Goal: Check status: Check status

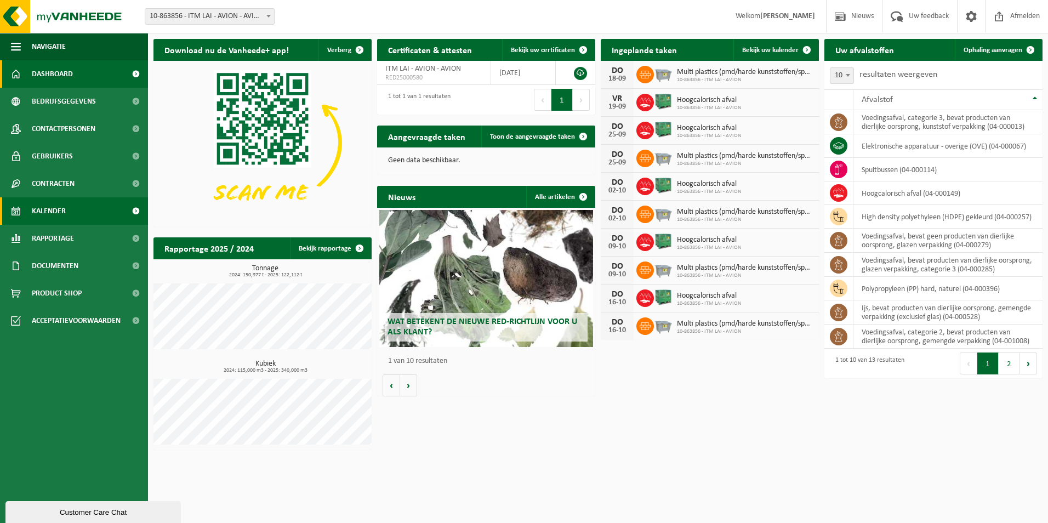
click at [49, 213] on span "Kalender" at bounding box center [49, 210] width 34 height 27
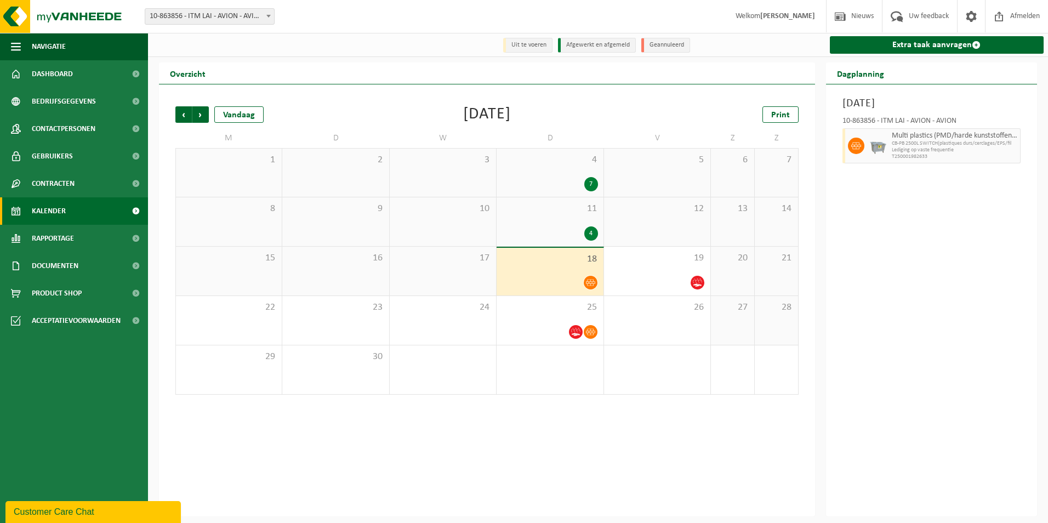
click at [552, 233] on div "4" at bounding box center [549, 233] width 95 height 14
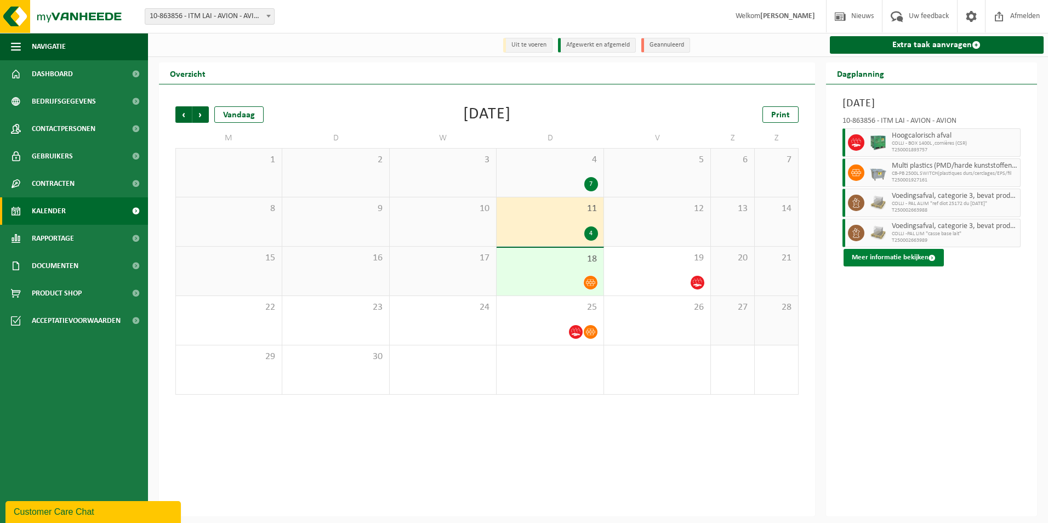
click at [886, 255] on button "Meer informatie bekijken" at bounding box center [894, 258] width 100 height 18
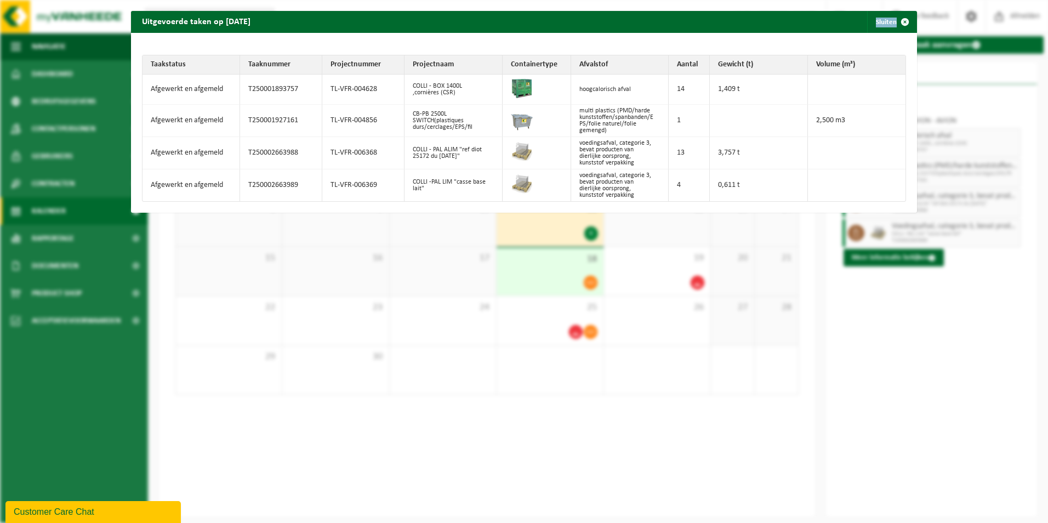
drag, startPoint x: 516, startPoint y: 30, endPoint x: 549, endPoint y: 35, distance: 33.2
click at [549, 35] on div "Uitgevoerde taken op 2025-09-11 Sluiten Taakstatus Taaknummer Projectnummer Pro…" at bounding box center [524, 112] width 786 height 202
drag, startPoint x: 549, startPoint y: 35, endPoint x: 557, endPoint y: 29, distance: 10.2
click at [557, 29] on div "Uitgevoerde taken op 2025-09-11 Sluiten" at bounding box center [524, 22] width 786 height 22
drag, startPoint x: 522, startPoint y: 25, endPoint x: 527, endPoint y: 29, distance: 6.4
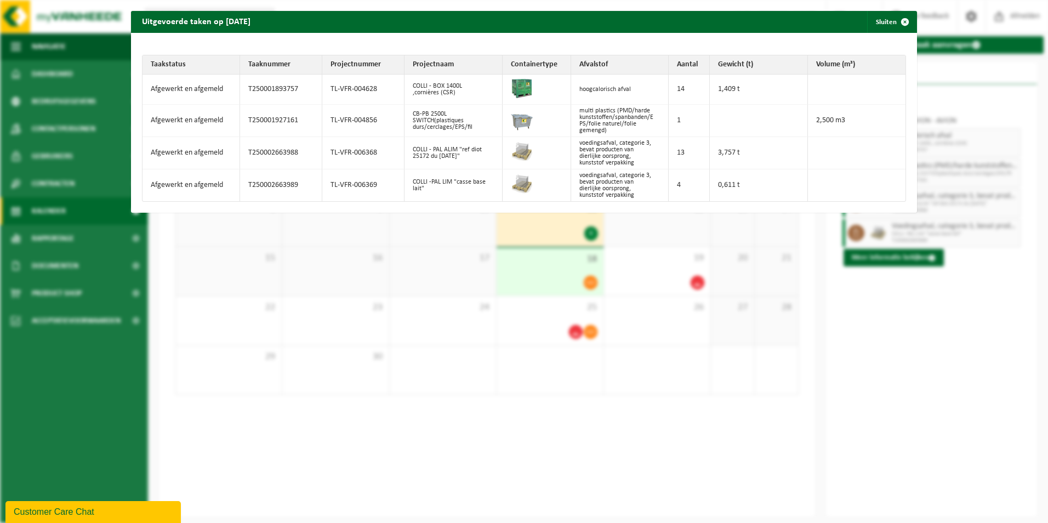
click at [527, 29] on div "Uitgevoerde taken op 2025-09-11 Sluiten" at bounding box center [524, 22] width 786 height 22
click at [861, 387] on div "Uitgevoerde taken op 2025-09-11 Sluiten Taakstatus Taaknummer Projectnummer Pro…" at bounding box center [524, 261] width 1048 height 523
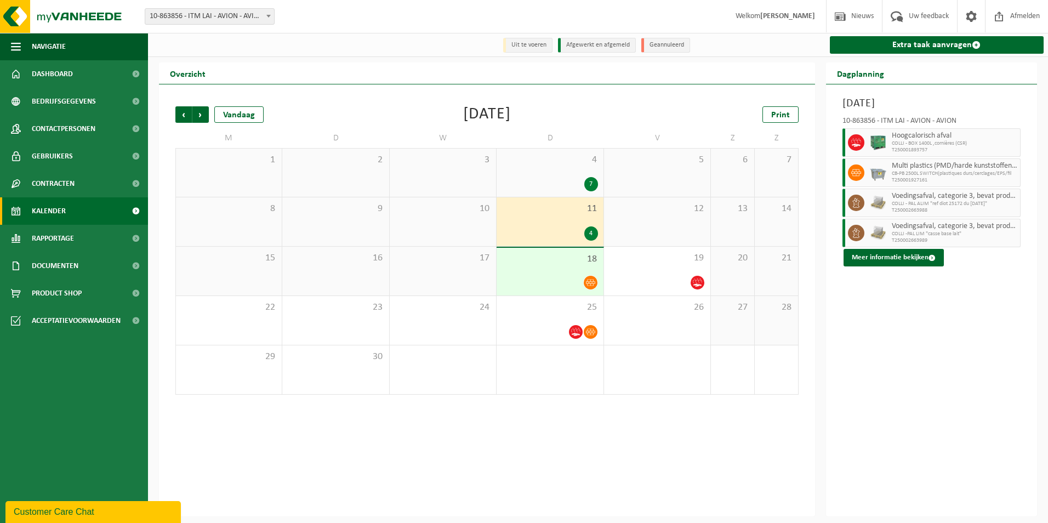
click at [534, 213] on span "11" at bounding box center [549, 209] width 95 height 12
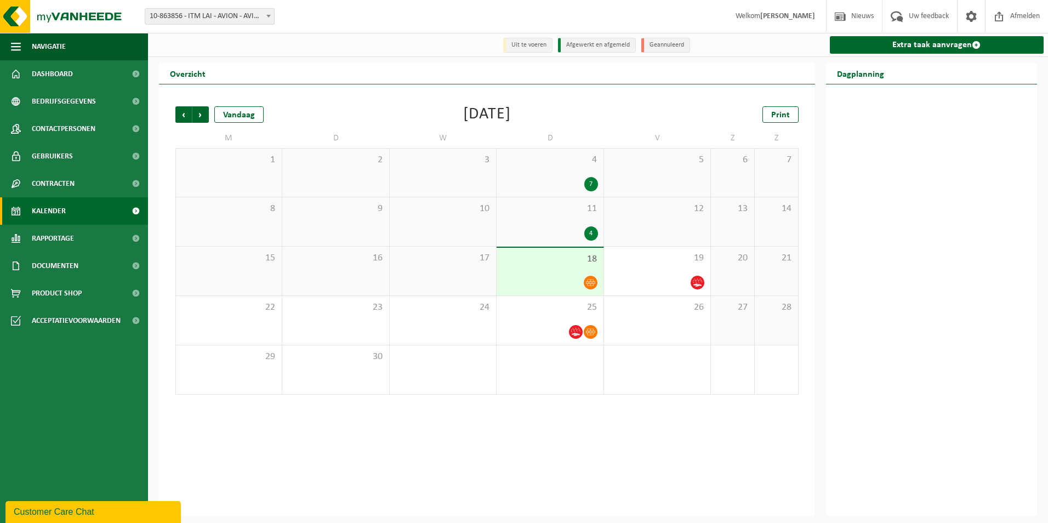
click at [537, 204] on span "11" at bounding box center [549, 209] width 95 height 12
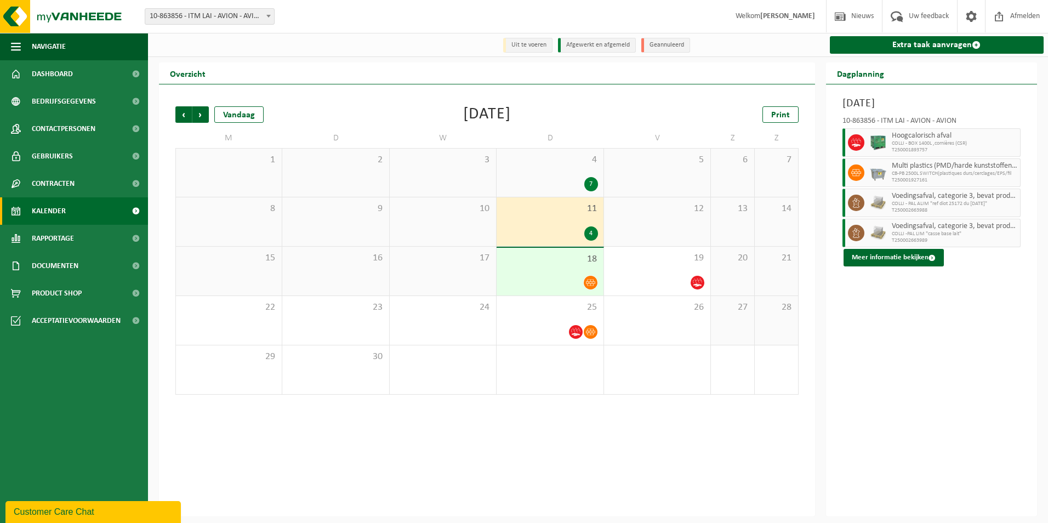
click at [552, 233] on div "4" at bounding box center [549, 233] width 95 height 14
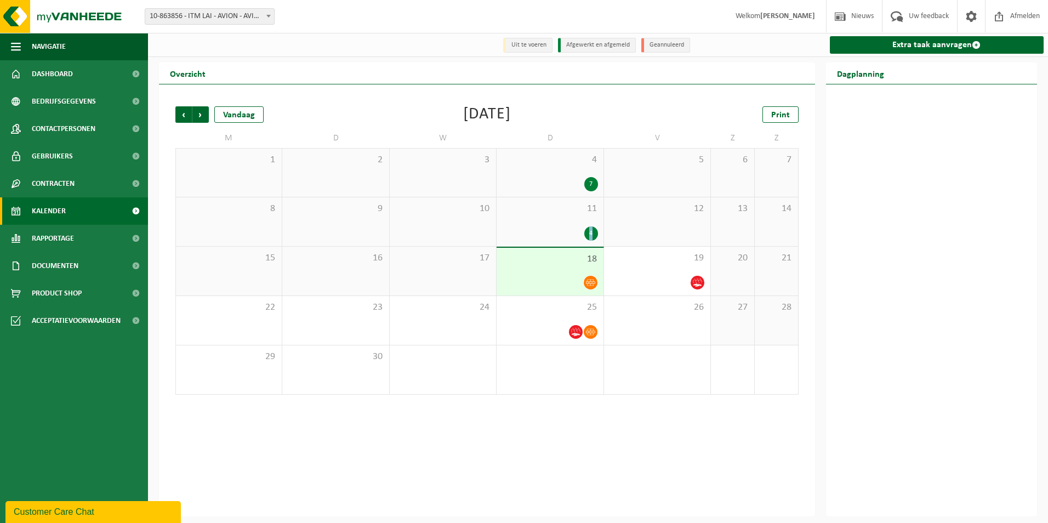
click at [552, 233] on div "4" at bounding box center [549, 233] width 95 height 14
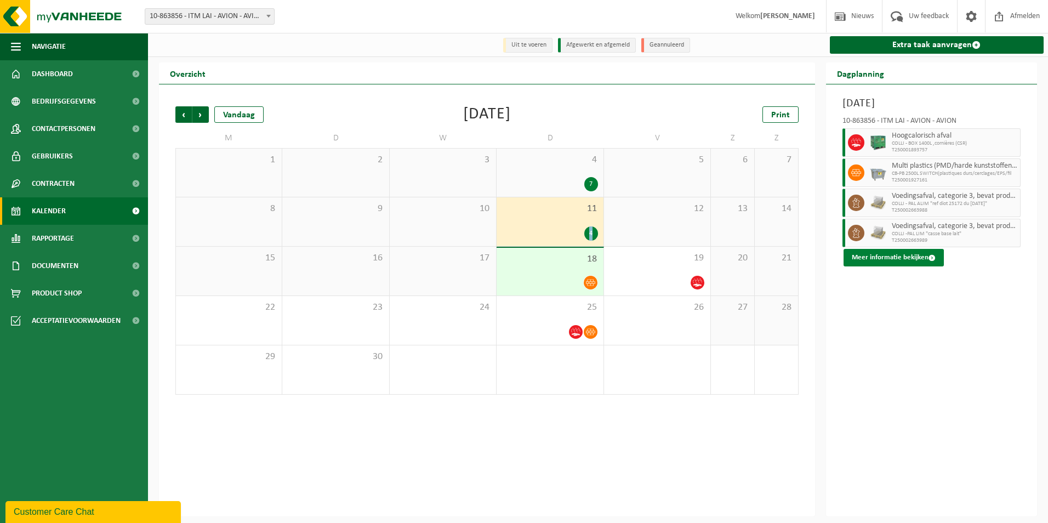
click at [898, 260] on button "Meer informatie bekijken" at bounding box center [894, 258] width 100 height 18
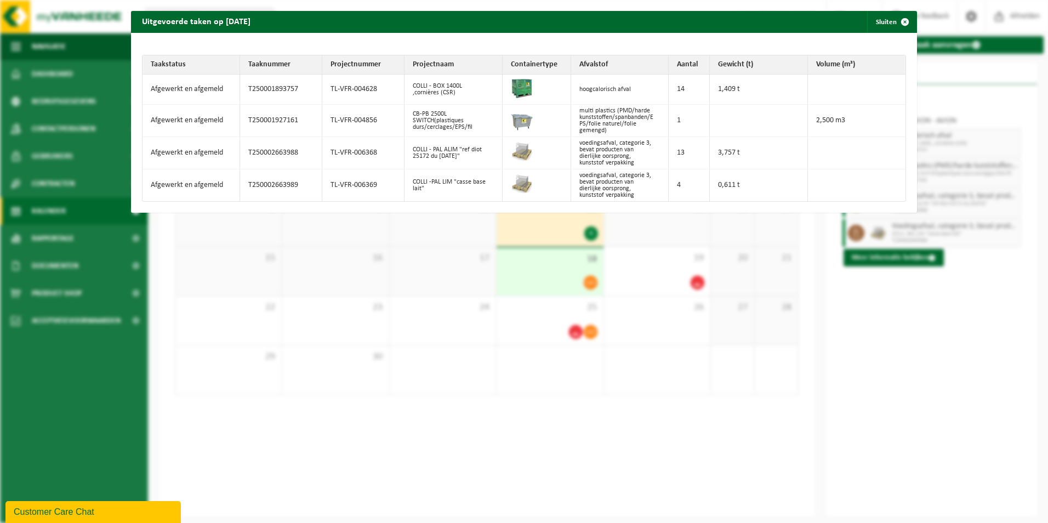
click at [255, 176] on td "T250002663989" at bounding box center [281, 185] width 82 height 32
drag, startPoint x: 243, startPoint y: 184, endPoint x: 495, endPoint y: 185, distance: 252.1
click at [495, 185] on tr "Afgewerkt en afgemeld T250002663989 TL-VFR-006369 COLLI -PAL LIM "casse base la…" at bounding box center [524, 185] width 763 height 32
copy tr "T250002663989 TL-VFR-006369 COLLI -PAL LIM "casse base lait""
click at [417, 179] on td "COLLI -PAL LIM "casse base lait"" at bounding box center [454, 185] width 98 height 32
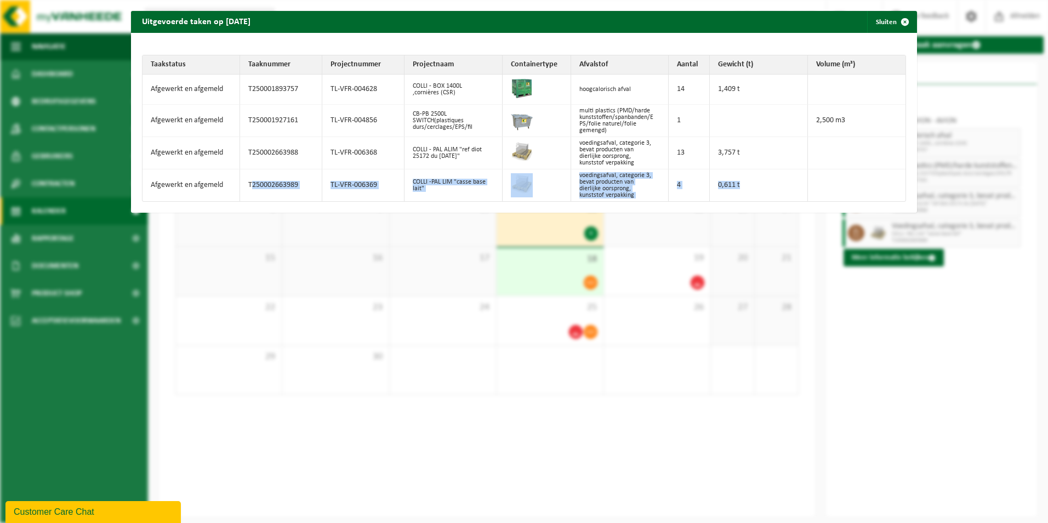
drag, startPoint x: 248, startPoint y: 183, endPoint x: 778, endPoint y: 179, distance: 529.5
click at [778, 179] on tr "Afgewerkt en afgemeld T250002663989 TL-VFR-006369 COLLI -PAL LIM "casse base la…" at bounding box center [524, 185] width 763 height 32
drag, startPoint x: 924, startPoint y: 447, endPoint x: 564, endPoint y: 241, distance: 415.2
click at [924, 443] on div "Uitgevoerde taken op 2025-09-11 Sluiten Taakstatus Taaknummer Projectnummer Pro…" at bounding box center [524, 261] width 1048 height 523
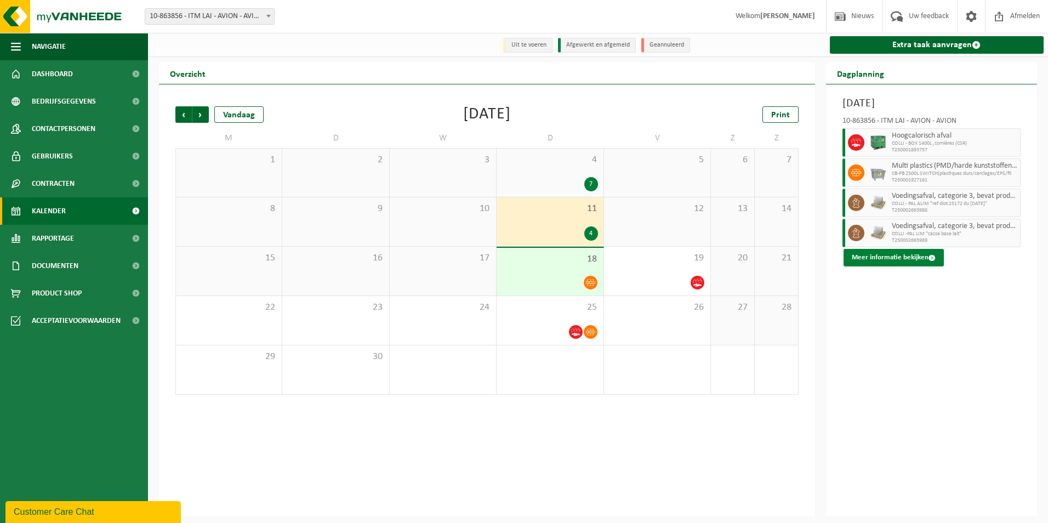
click at [893, 254] on button "Meer informatie bekijken" at bounding box center [894, 258] width 100 height 18
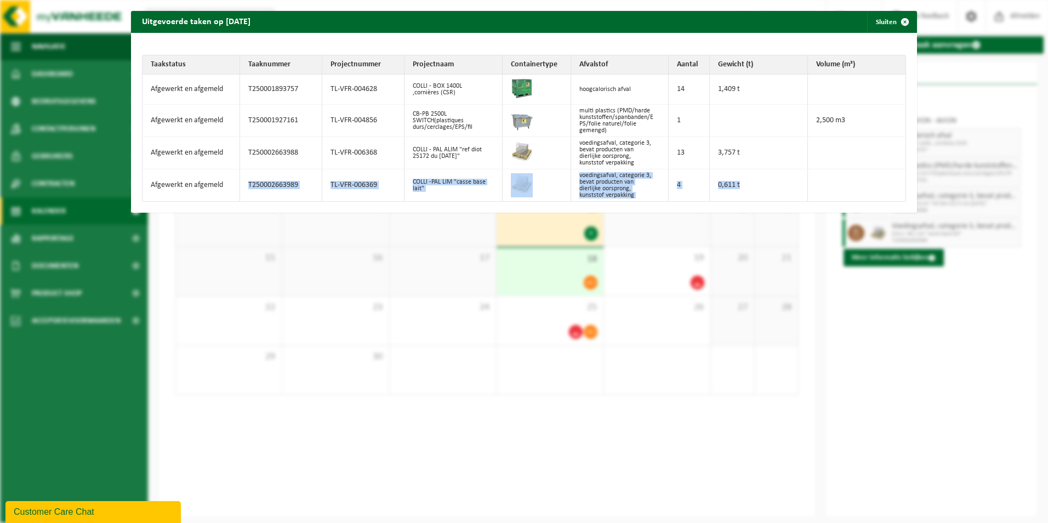
drag, startPoint x: 245, startPoint y: 182, endPoint x: 743, endPoint y: 182, distance: 498.2
click at [743, 182] on tr "Afgewerkt en afgemeld T250002663989 TL-VFR-006369 COLLI -PAL LIM "casse base la…" at bounding box center [524, 185] width 763 height 32
copy tr "T250002663989 TL-VFR-006369 COLLI -PAL LIM "casse base lait" voedingsafval, cat…"
click at [376, 154] on td "TL-VFR-006368" at bounding box center [363, 153] width 82 height 32
drag, startPoint x: 246, startPoint y: 151, endPoint x: 488, endPoint y: 162, distance: 242.5
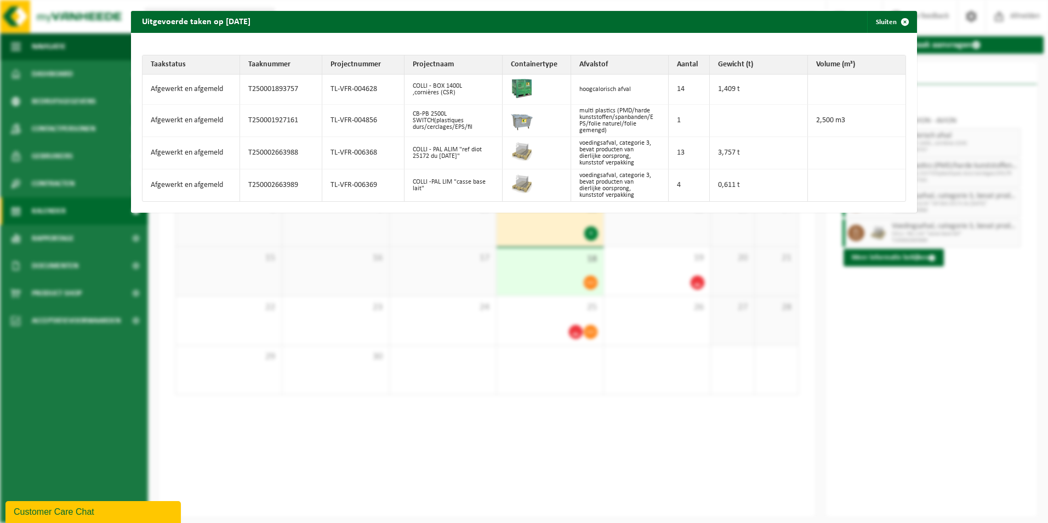
click at [488, 162] on tr "Afgewerkt en afgemeld T250002663988 TL-VFR-006368 COLLI - PAL ALIM "ref diot 25…" at bounding box center [524, 153] width 763 height 32
copy tr "T250002663988 TL-VFR-006368 COLLI - PAL ALIM "ref diot 25172 du 15/07/25""
click at [905, 385] on div "Uitgevoerde taken op 2025-09-11 Sluiten Taakstatus Taaknummer Projectnummer Pro…" at bounding box center [524, 261] width 1048 height 523
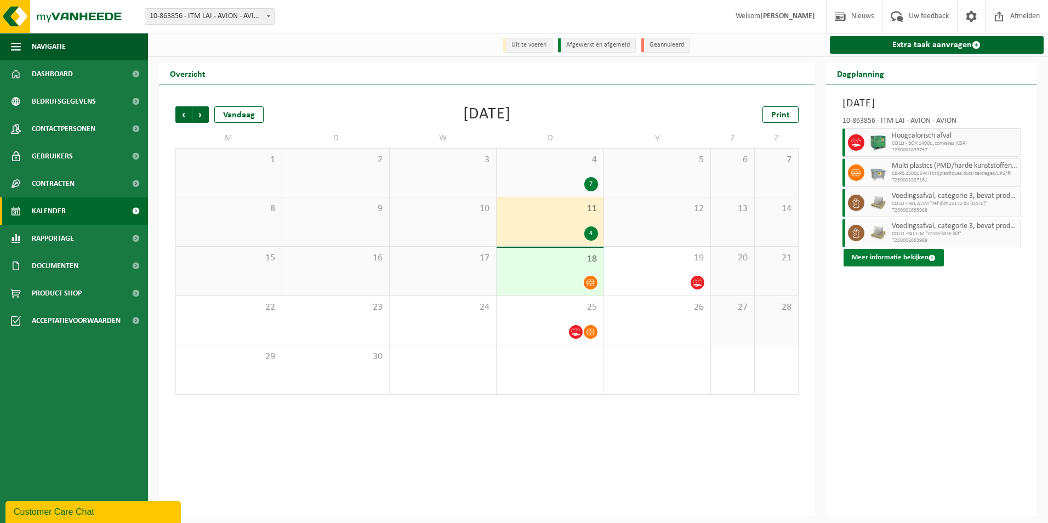
click at [890, 258] on button "Meer informatie bekijken" at bounding box center [894, 258] width 100 height 18
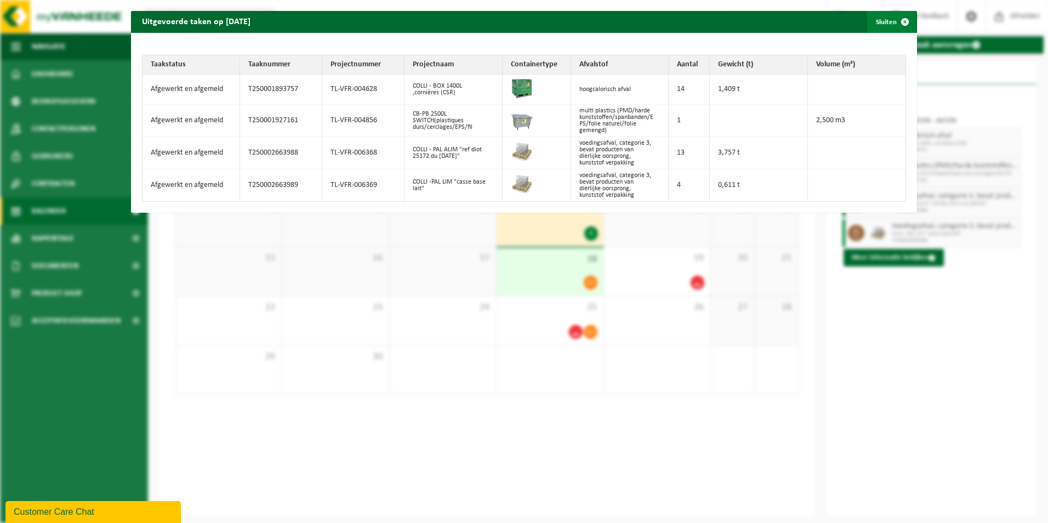
click at [894, 21] on span "button" at bounding box center [905, 22] width 22 height 22
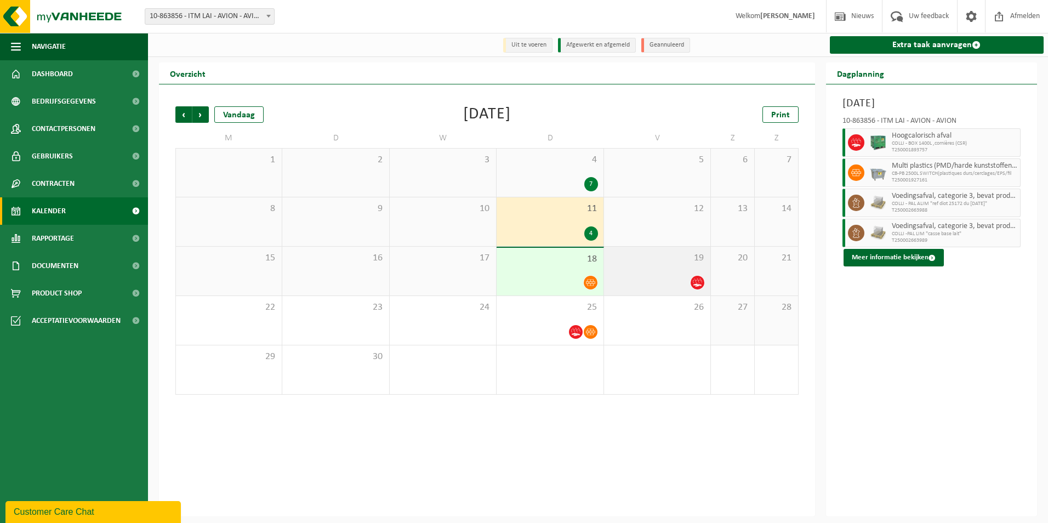
click at [641, 276] on div at bounding box center [656, 282] width 95 height 15
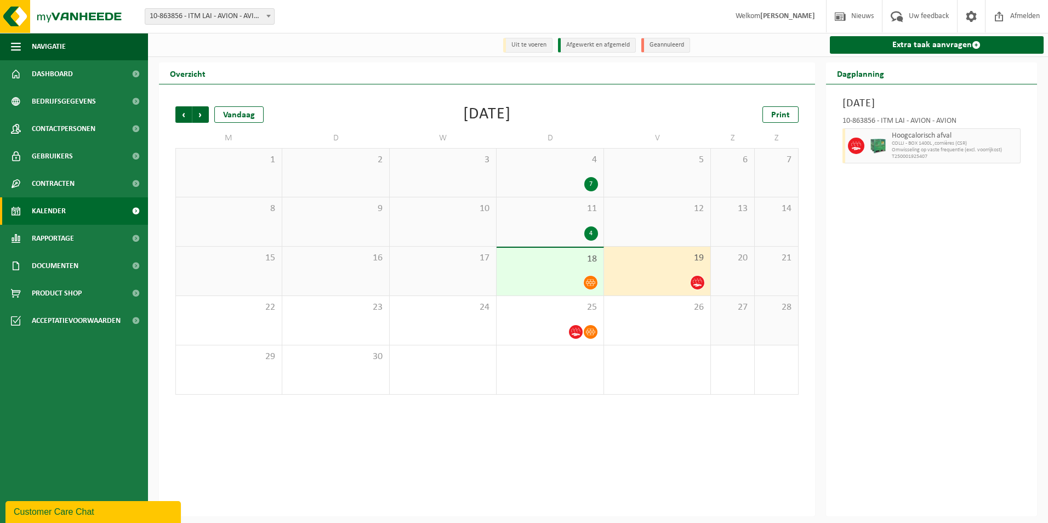
click at [528, 282] on div at bounding box center [549, 282] width 95 height 15
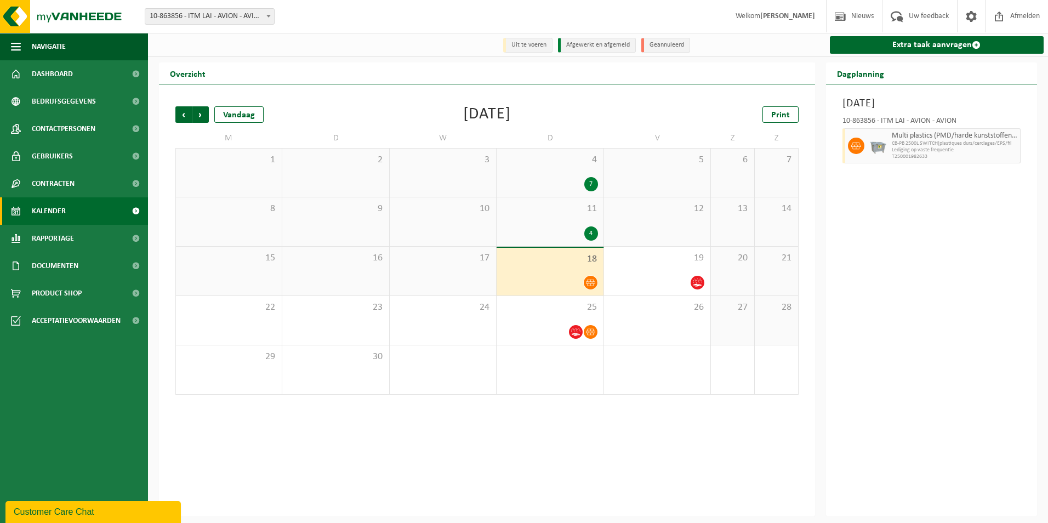
click at [526, 273] on div "18" at bounding box center [550, 272] width 106 height 48
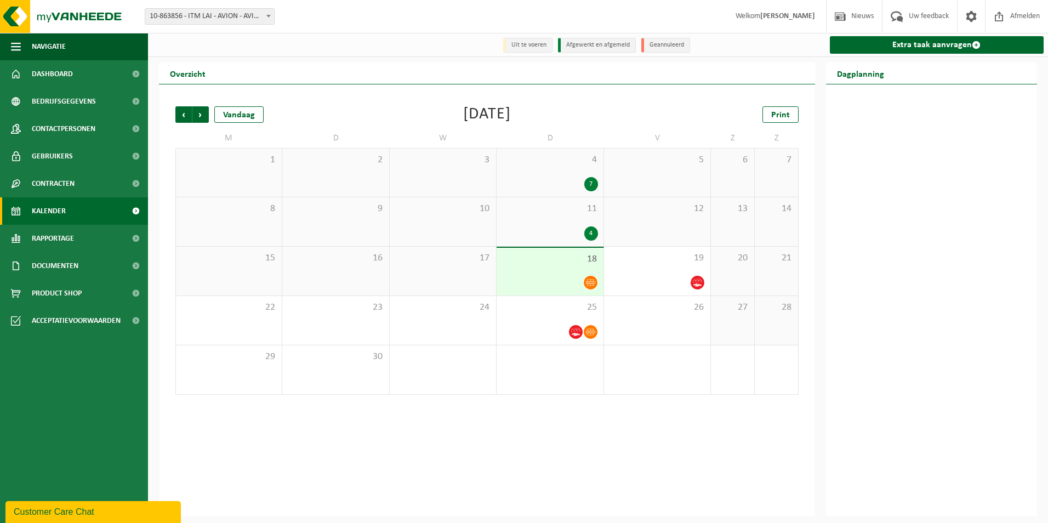
click at [588, 282] on icon at bounding box center [590, 282] width 9 height 9
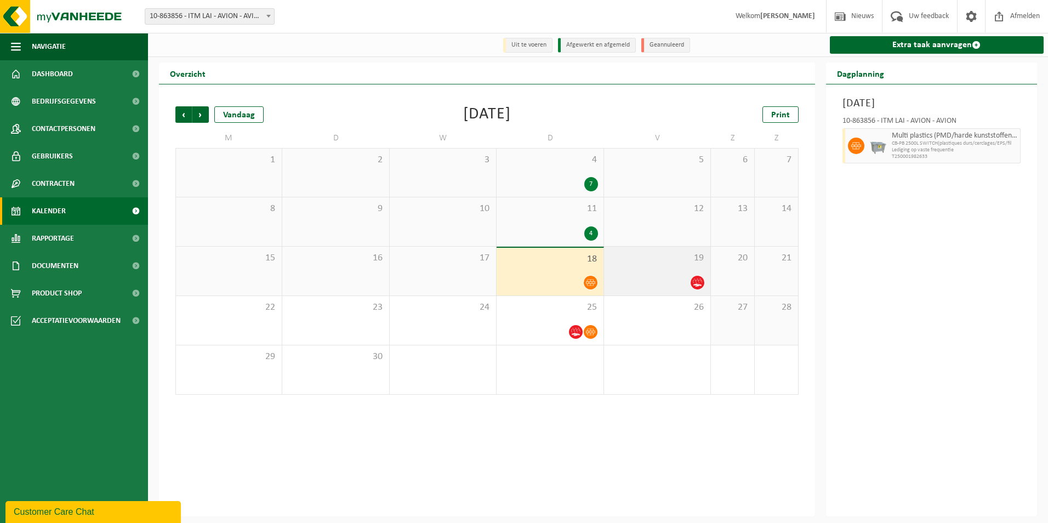
click at [636, 288] on div at bounding box center [656, 282] width 95 height 15
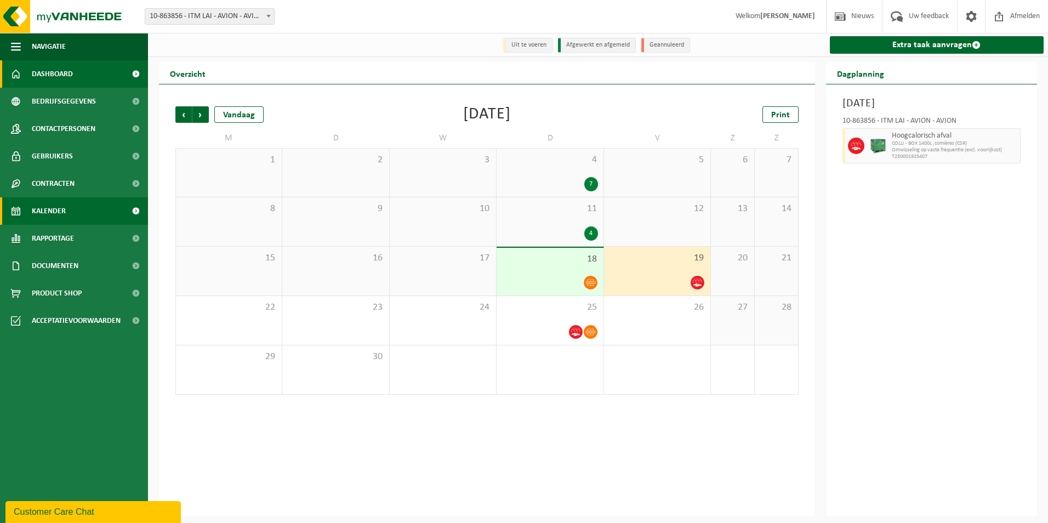
click at [51, 80] on span "Dashboard" at bounding box center [52, 73] width 41 height 27
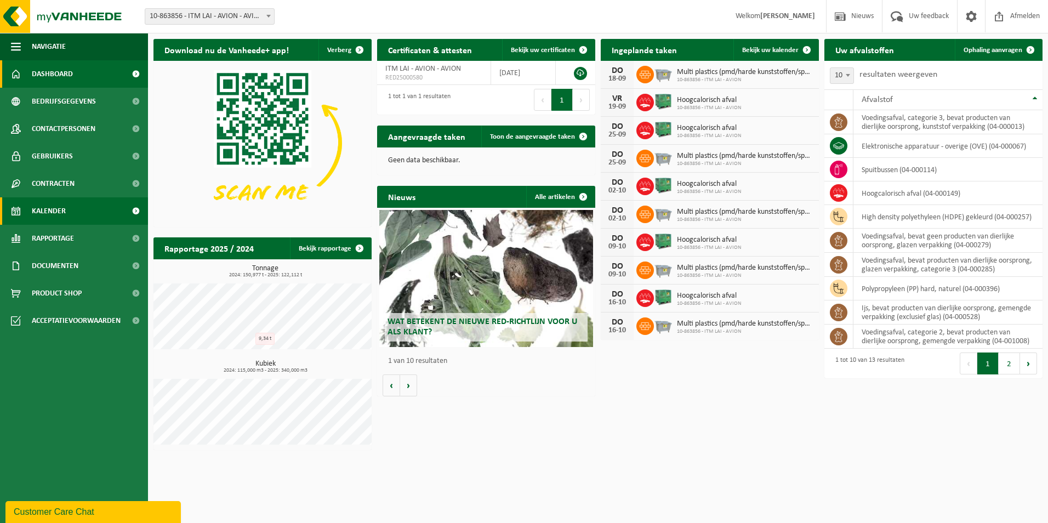
click at [68, 207] on link "Kalender" at bounding box center [74, 210] width 148 height 27
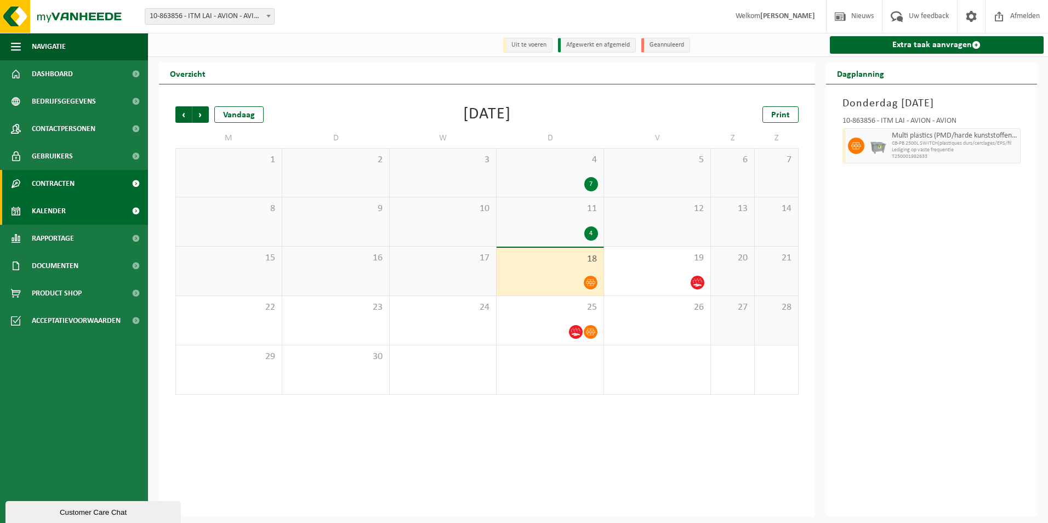
click at [79, 185] on link "Contracten" at bounding box center [74, 183] width 148 height 27
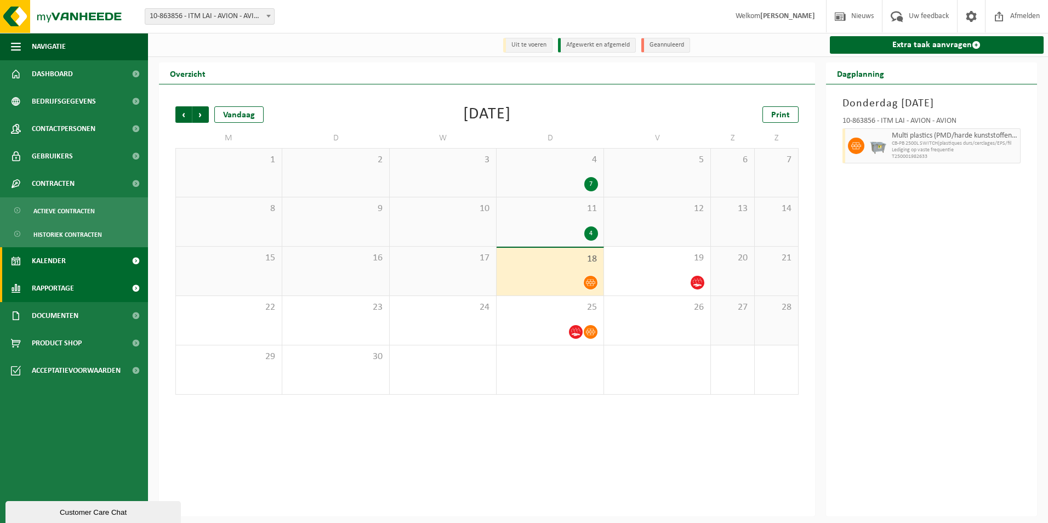
click at [138, 286] on span at bounding box center [135, 288] width 25 height 27
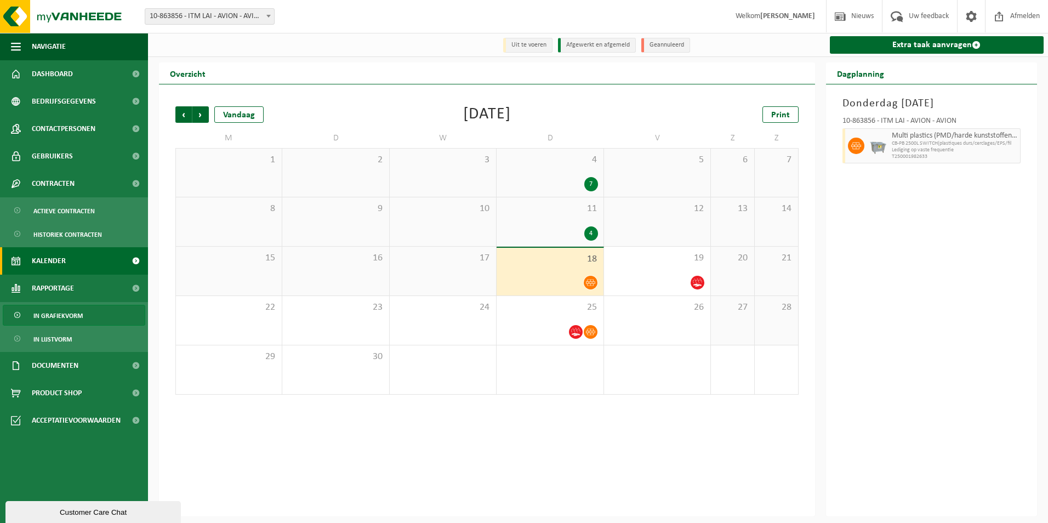
click at [80, 311] on span "In grafiekvorm" at bounding box center [57, 315] width 49 height 21
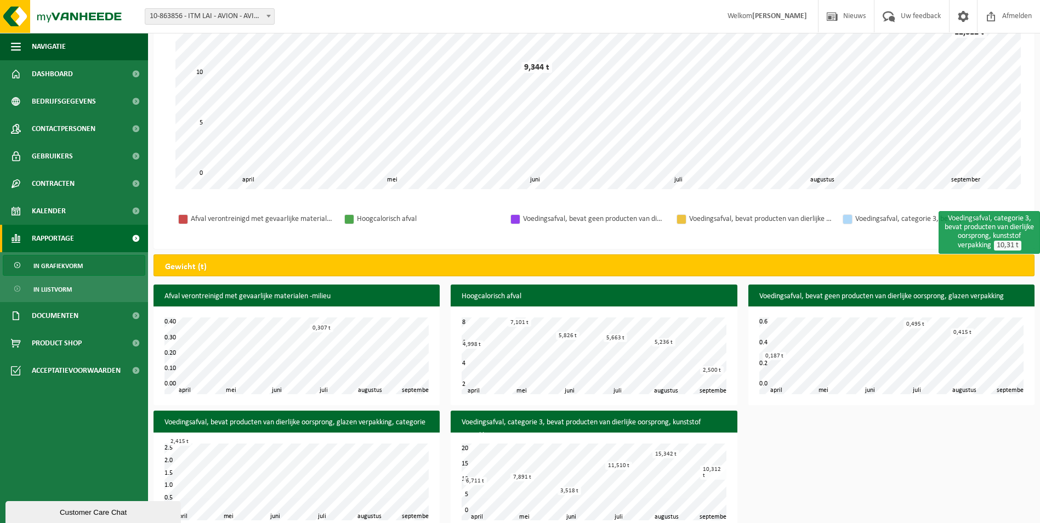
scroll to position [218, 0]
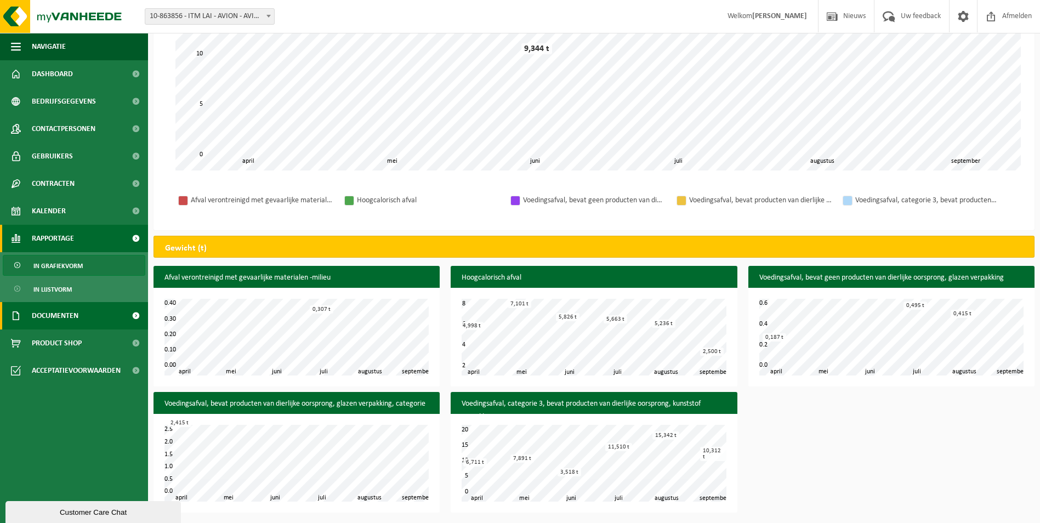
click at [55, 311] on span "Documenten" at bounding box center [55, 315] width 47 height 27
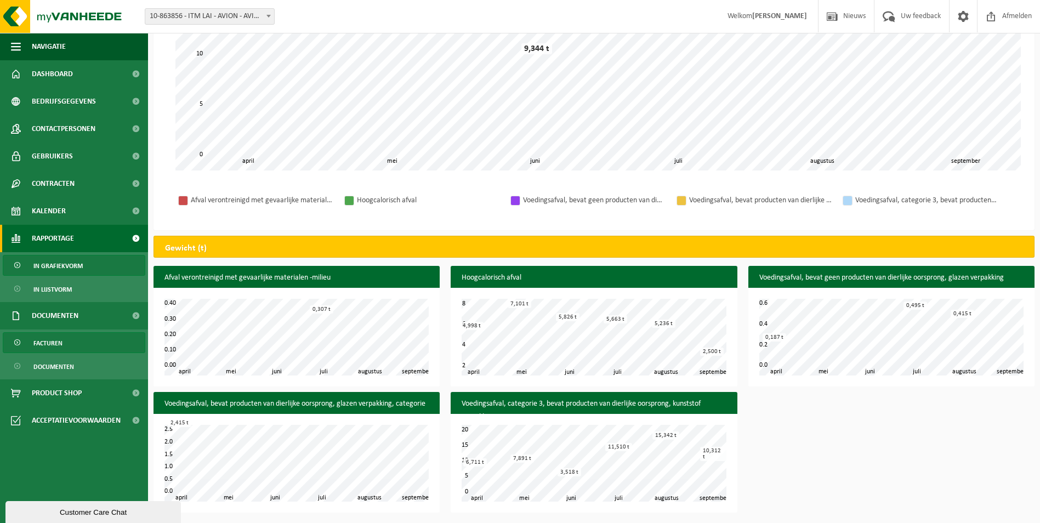
click at [59, 340] on span "Facturen" at bounding box center [47, 343] width 29 height 21
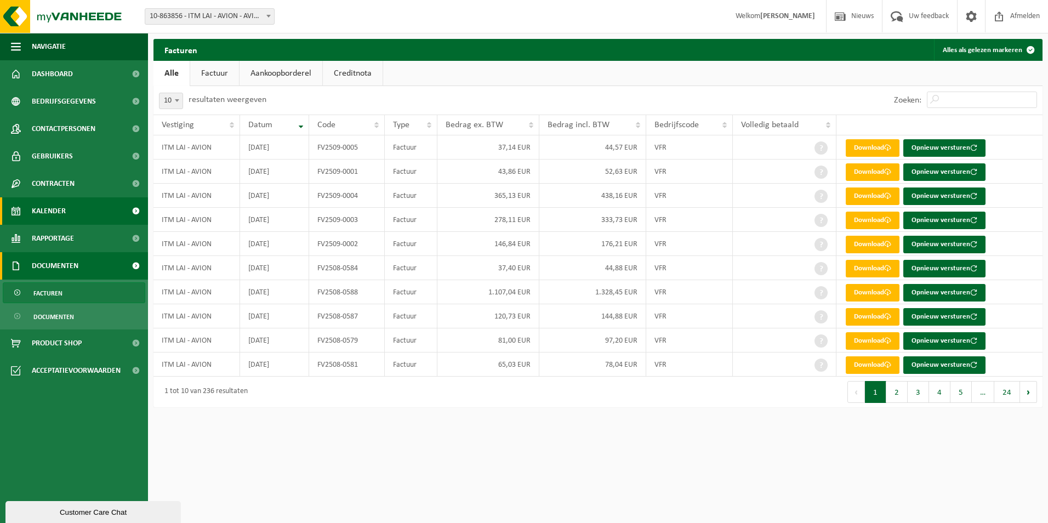
click at [83, 212] on link "Kalender" at bounding box center [74, 210] width 148 height 27
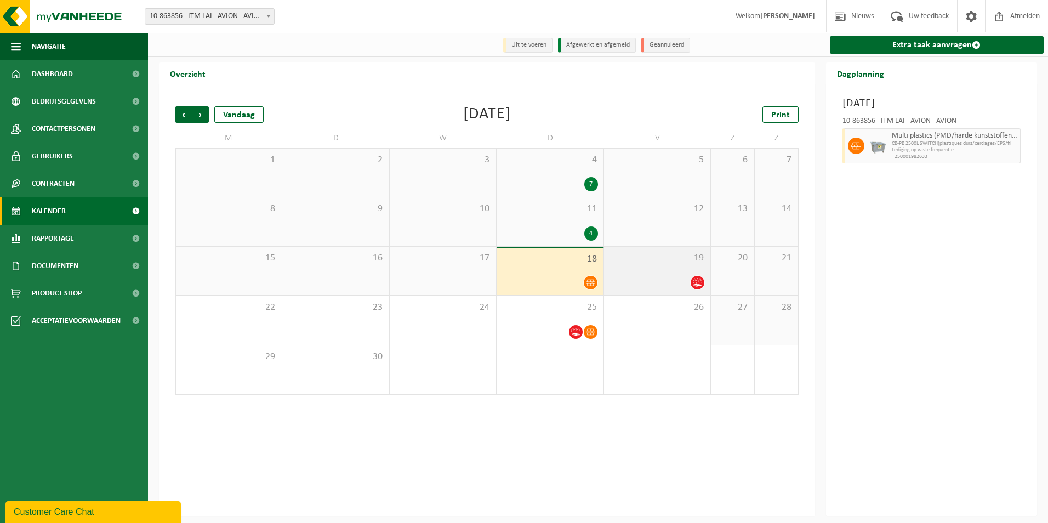
click at [647, 273] on div "19" at bounding box center [657, 271] width 106 height 49
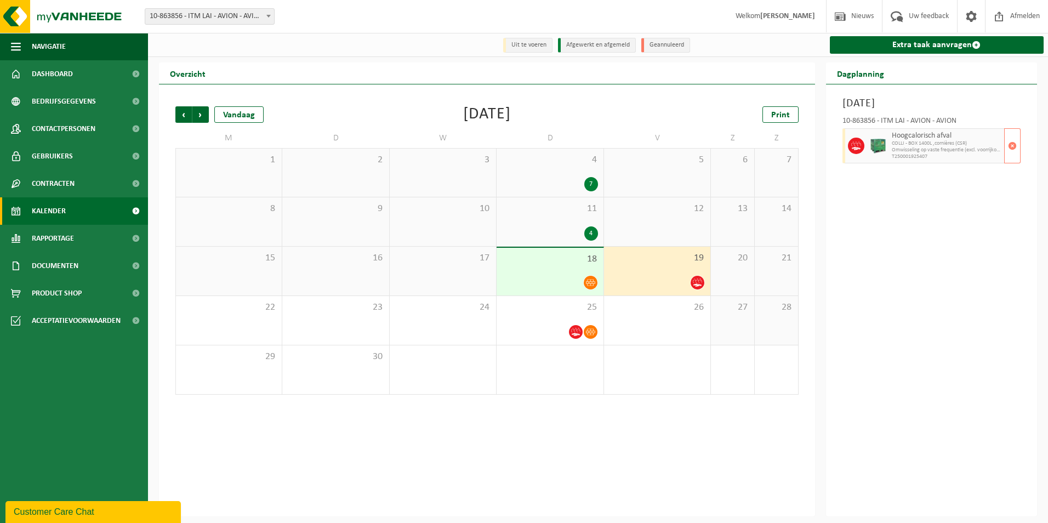
click at [943, 160] on span "T250001925407" at bounding box center [947, 156] width 110 height 7
drag, startPoint x: 931, startPoint y: 158, endPoint x: 888, endPoint y: 157, distance: 42.2
click at [889, 157] on div "Hoogcalorisch afval COLLI - BOX 1400L ,cornières (CSR) Omwisseling op vaste fre…" at bounding box center [947, 145] width 116 height 35
copy span "T250001925407"
